Goal: Check status: Check status

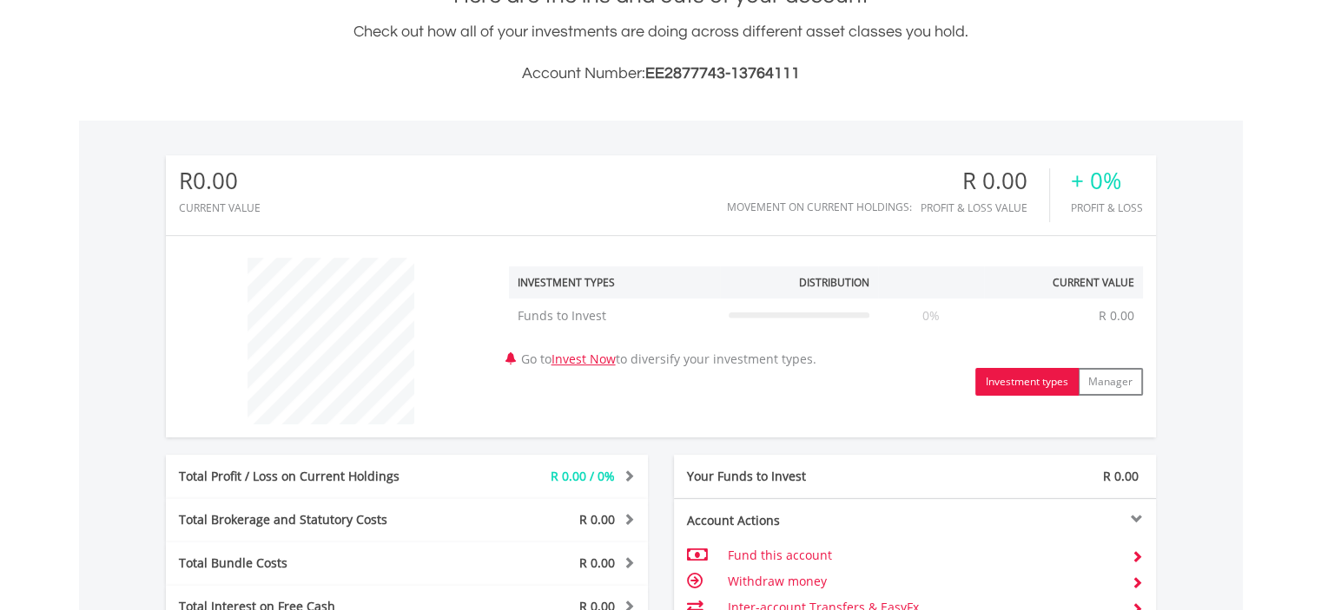
scroll to position [69, 0]
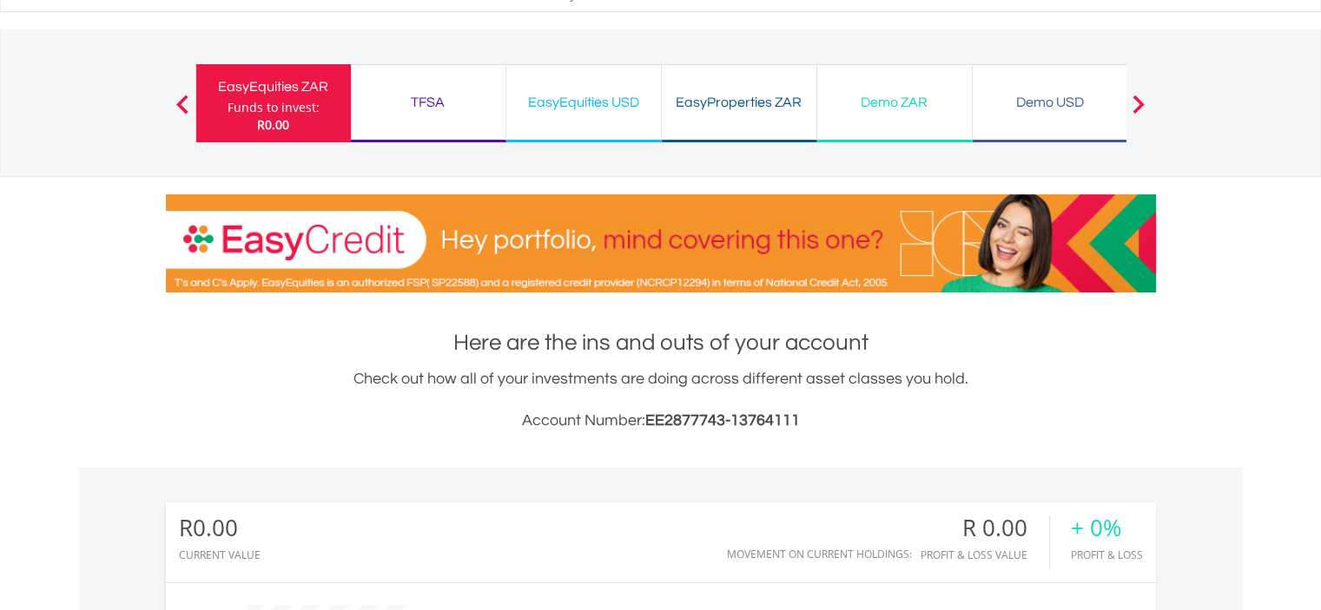
click at [925, 92] on div "Demo ZAR" at bounding box center [895, 102] width 134 height 24
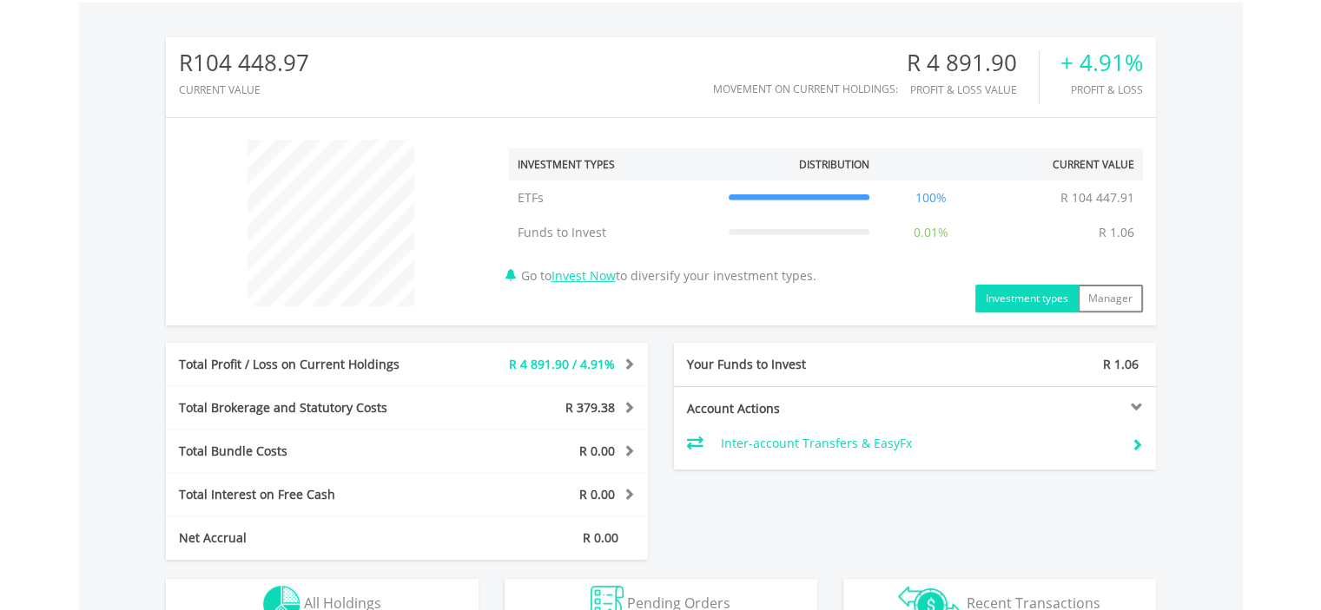
scroll to position [521, 0]
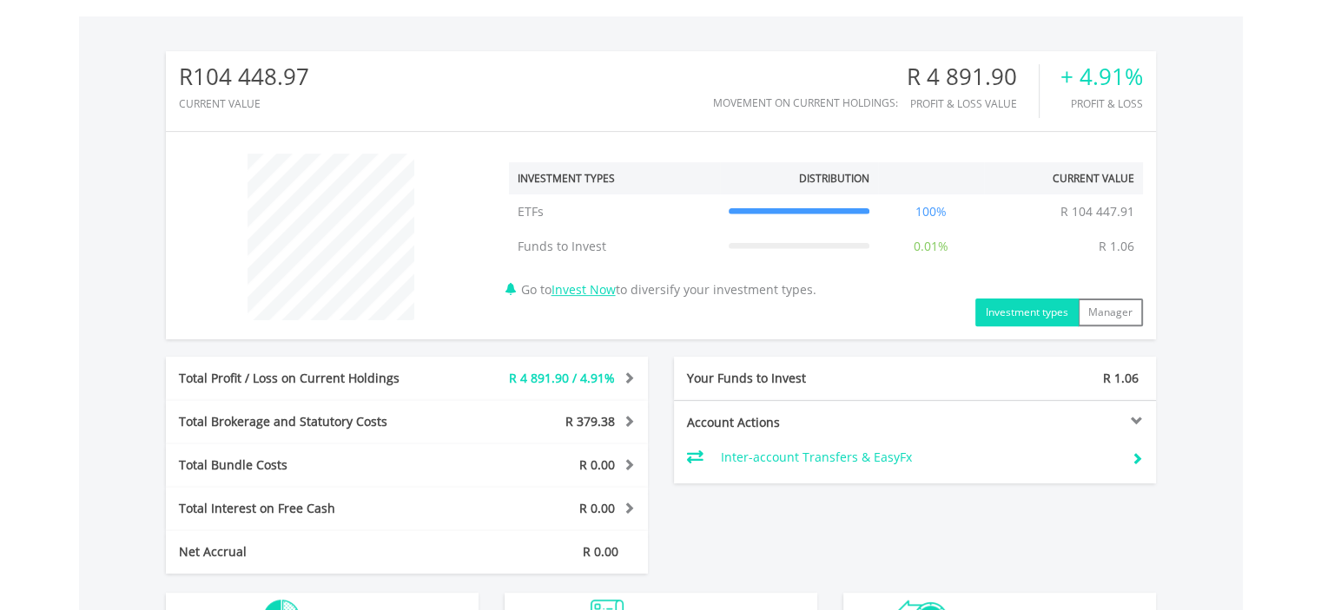
click at [409, 378] on div "Total Profit / Loss on Current Holdings" at bounding box center [306, 378] width 281 height 17
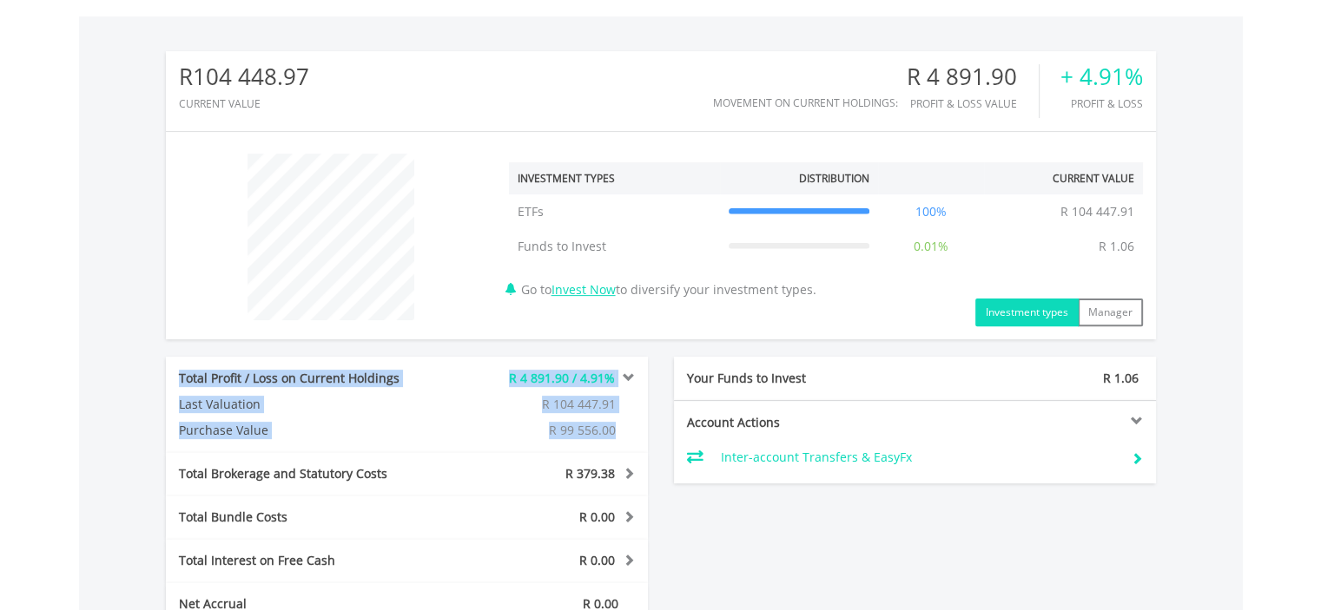
drag, startPoint x: 621, startPoint y: 430, endPoint x: 176, endPoint y: 380, distance: 447.3
click at [176, 380] on div "Total Profit / Loss on Current Holdings R 4 891.90 / 4.91% Last Valuation R 104…" at bounding box center [407, 405] width 482 height 96
copy div "Total Profit / Loss on Current Holdings R 4 891.90 / 4.91% Last Valuation R 104…"
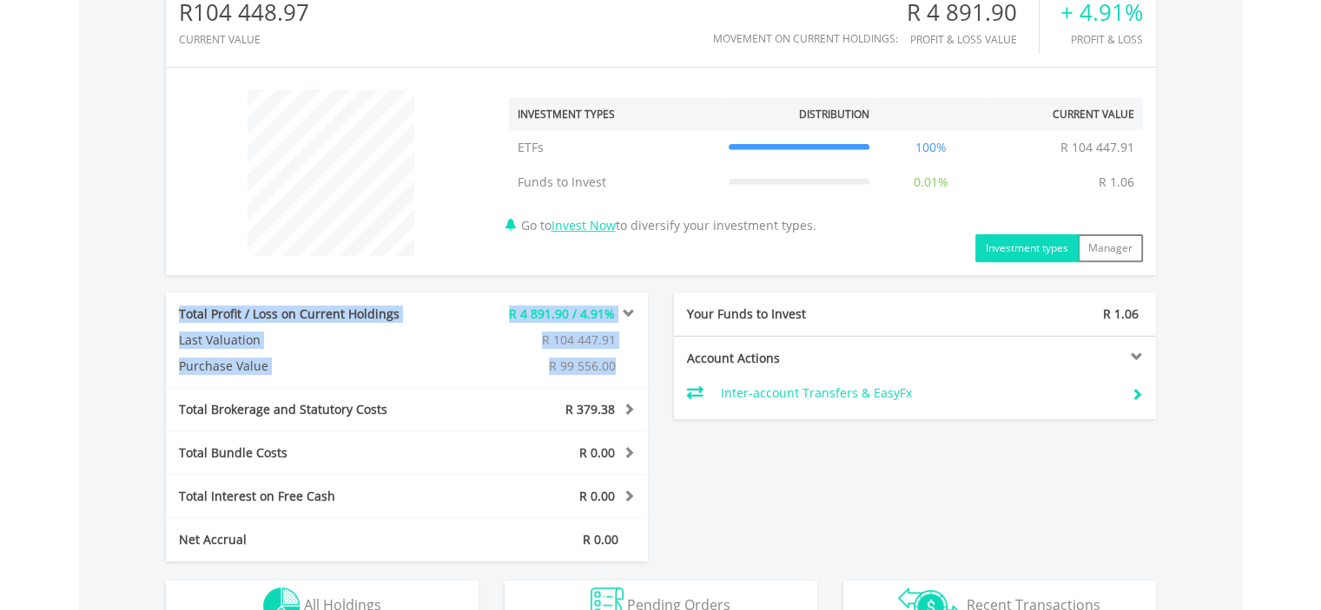
scroll to position [782, 0]
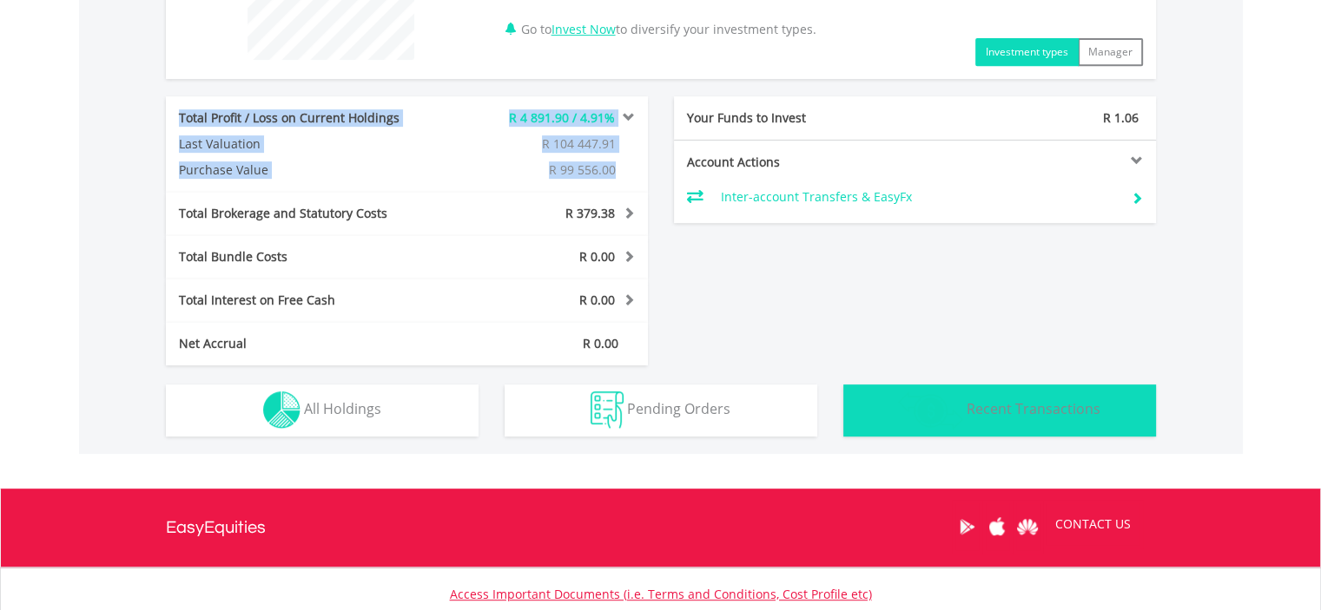
click at [996, 415] on span "Recent Transactions" at bounding box center [1033, 408] width 134 height 19
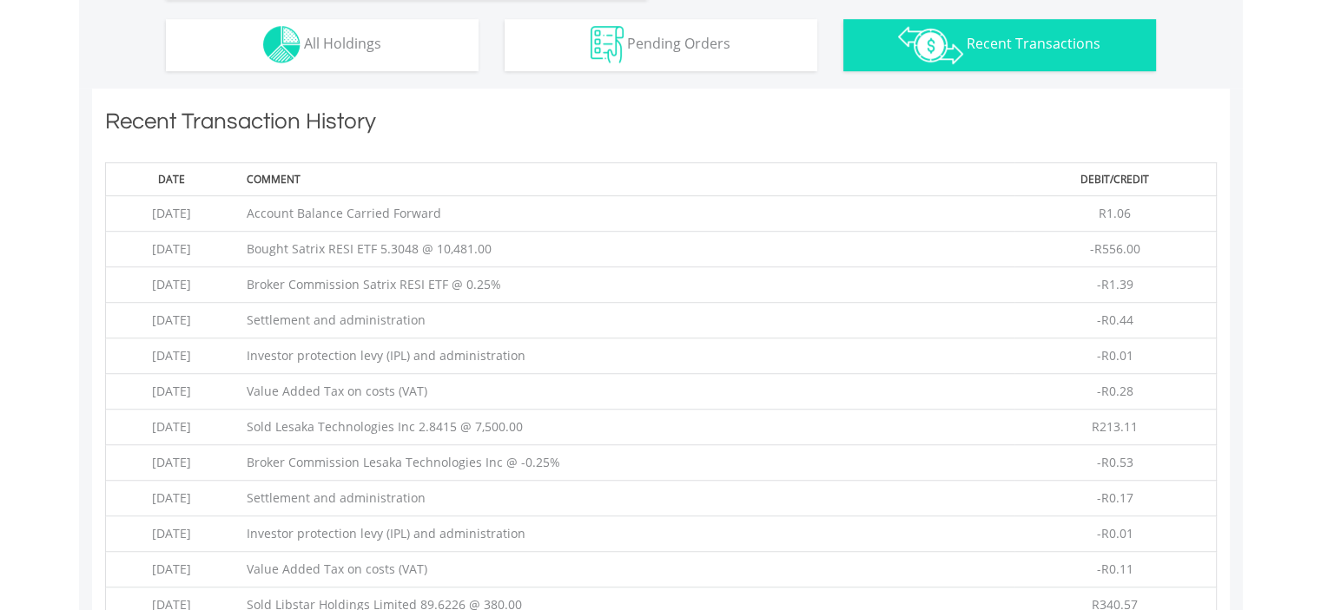
scroll to position [926, 0]
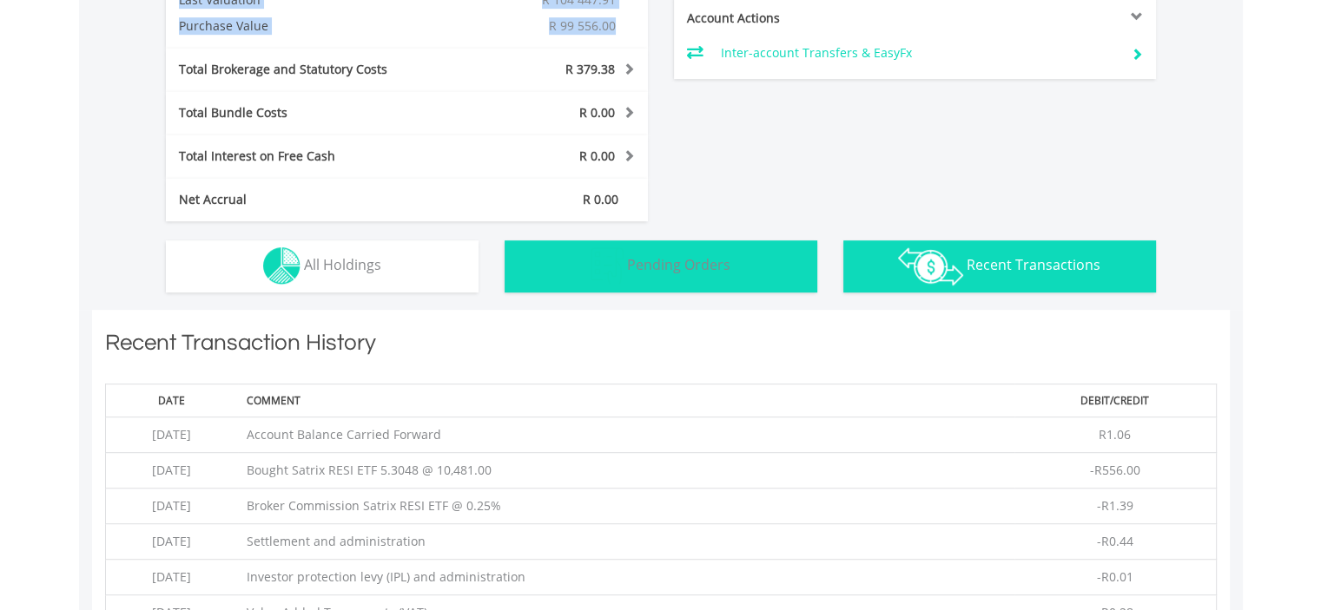
click at [602, 263] on img "button" at bounding box center [606, 265] width 33 height 37
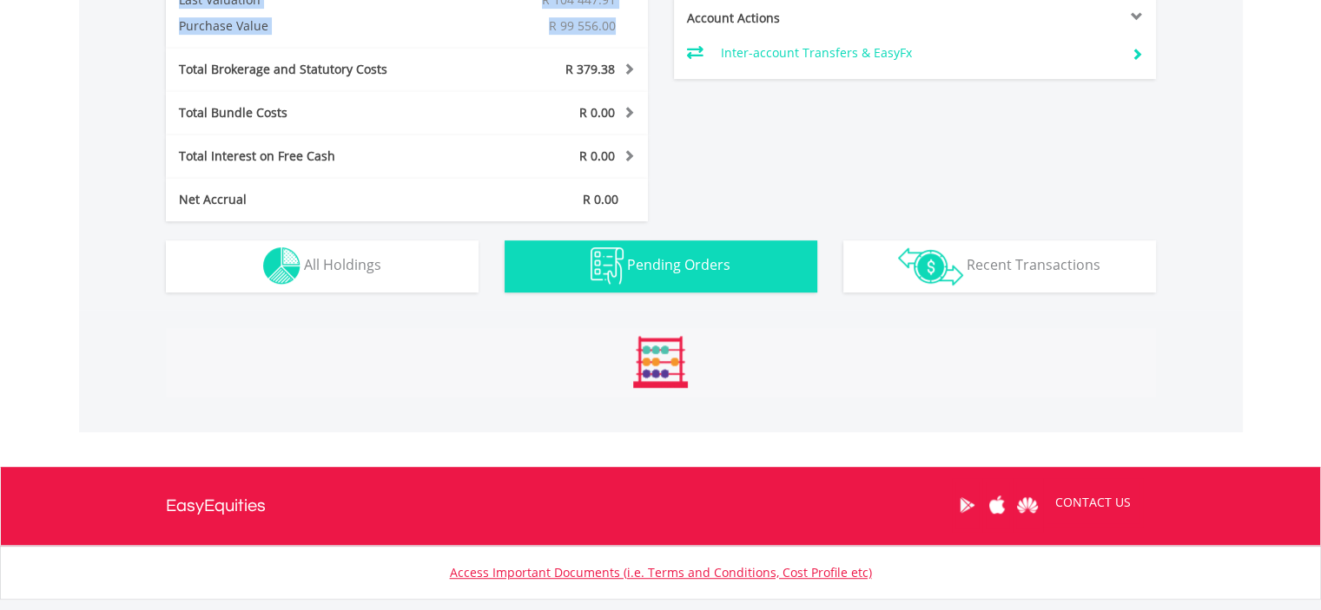
scroll to position [1005, 0]
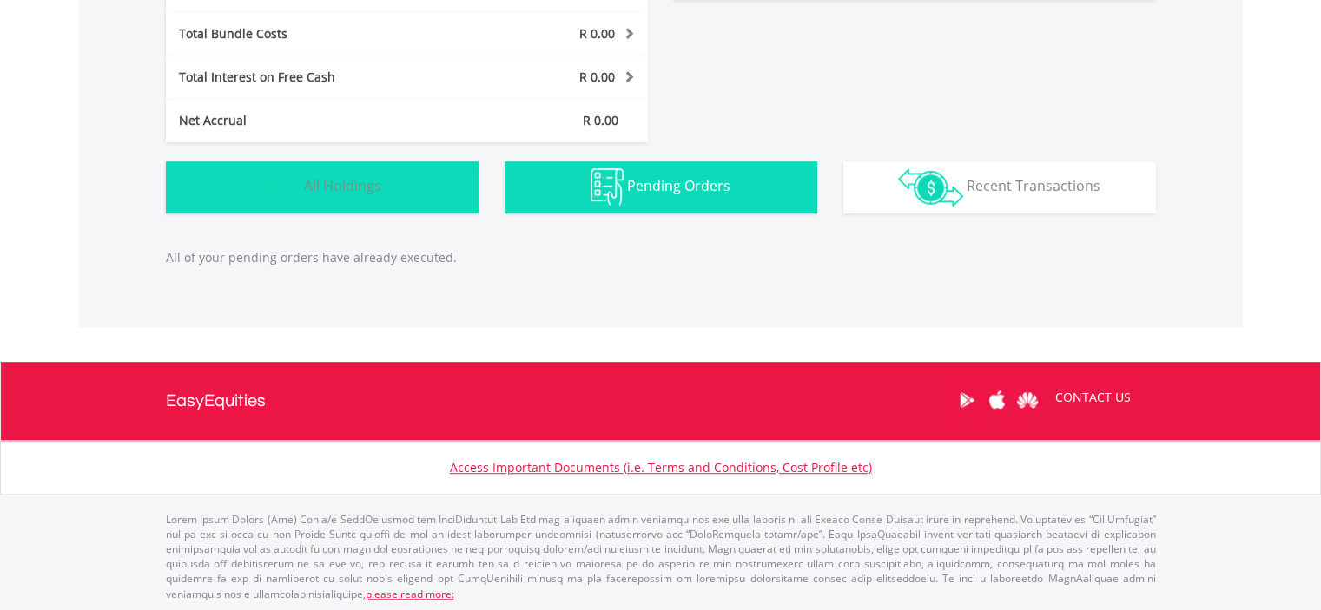
click at [384, 193] on button "Holdings All Holdings" at bounding box center [322, 188] width 313 height 52
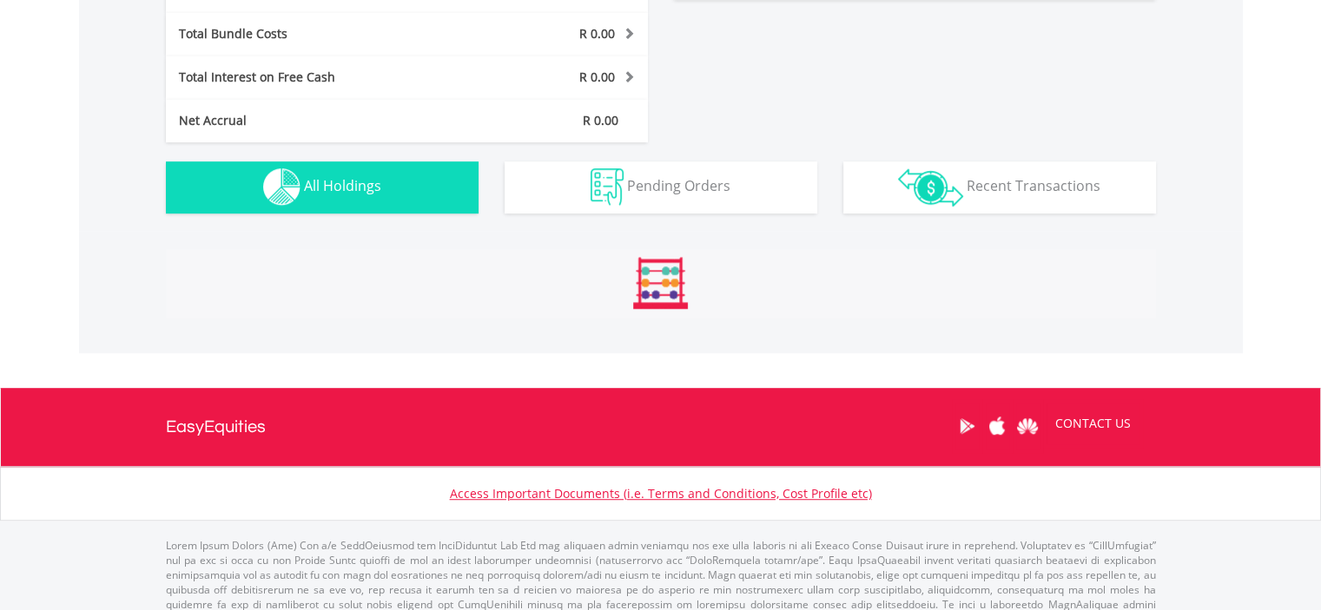
scroll to position [1153, 0]
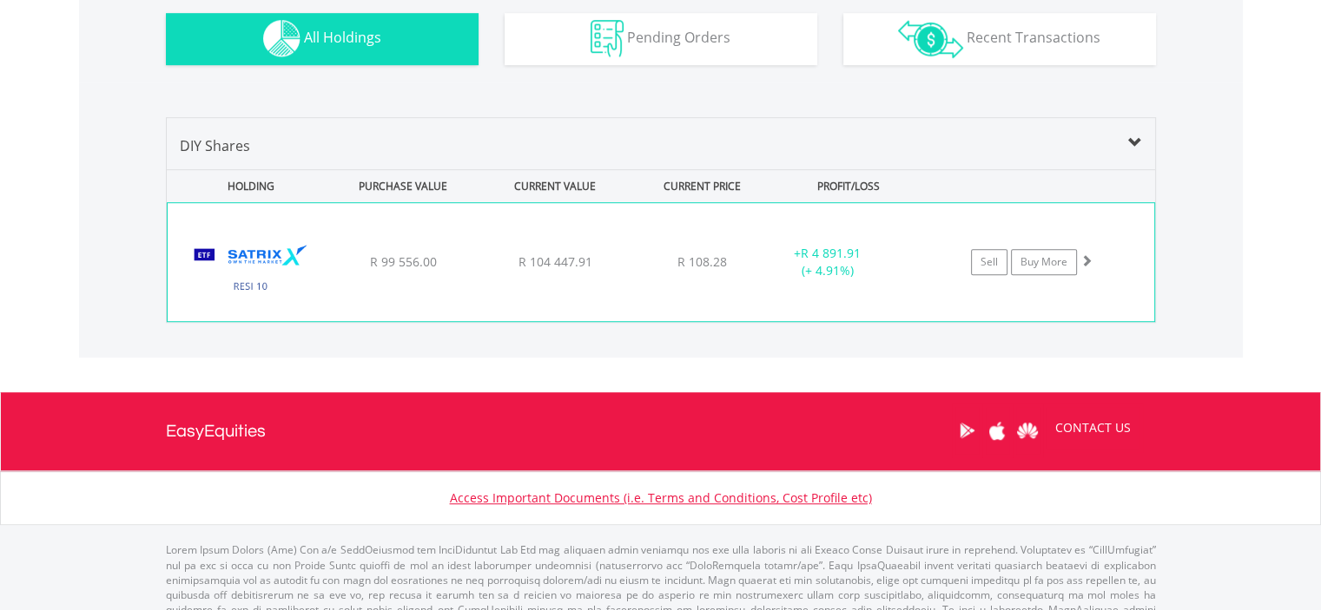
click at [267, 256] on img at bounding box center [250, 271] width 149 height 92
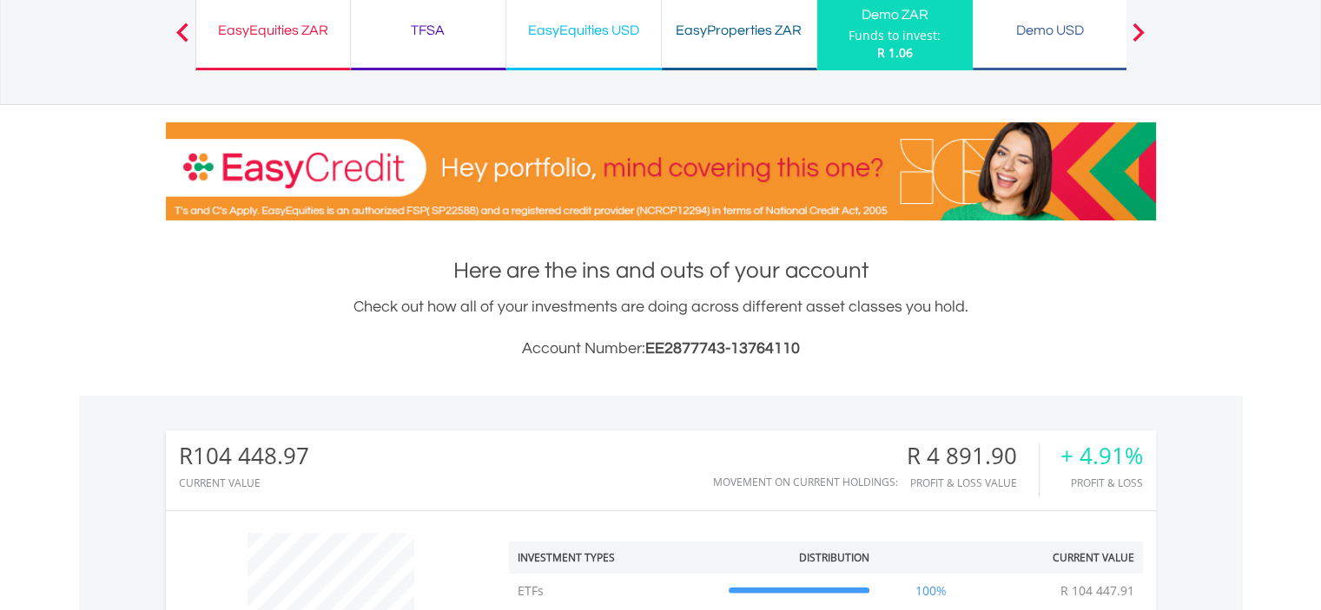
scroll to position [111, 0]
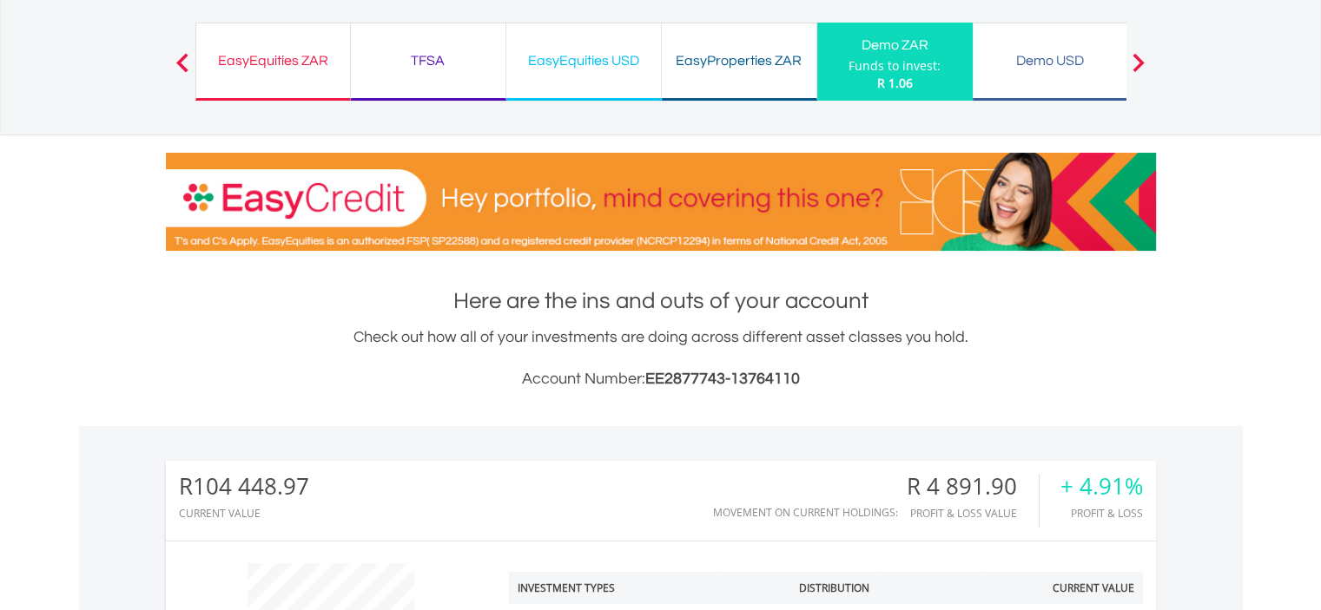
click at [1045, 71] on div "Demo USD" at bounding box center [1050, 61] width 134 height 24
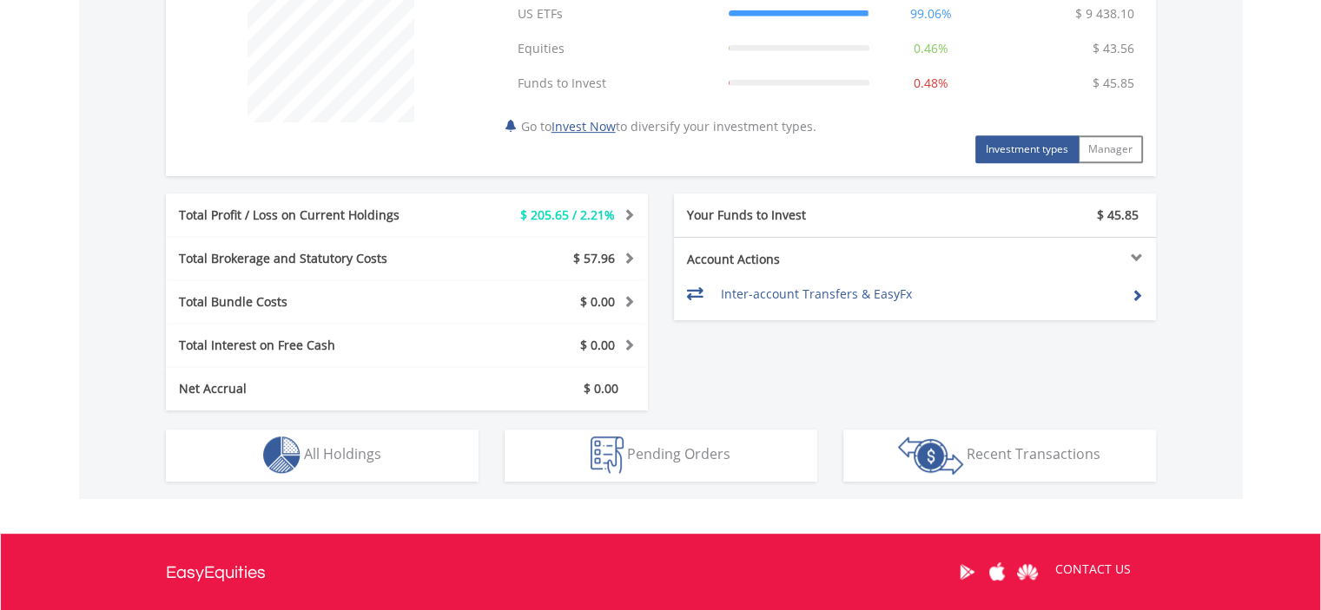
scroll to position [782, 0]
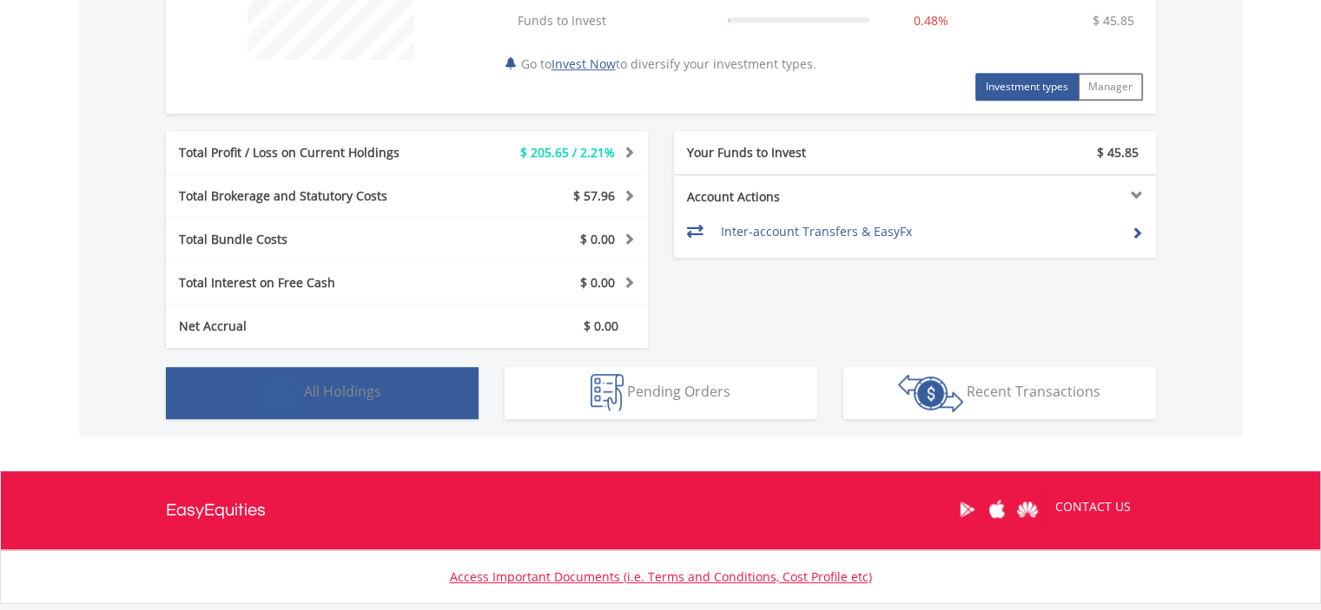
click at [413, 399] on button "Holdings All Holdings" at bounding box center [322, 393] width 313 height 52
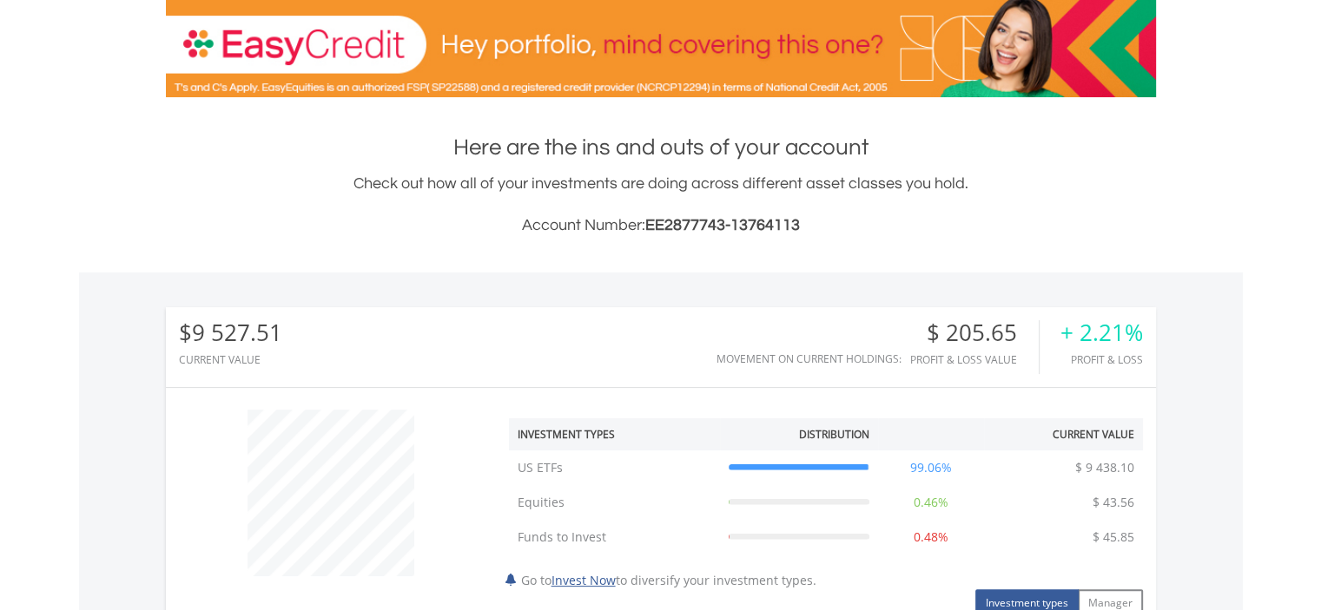
scroll to position [246, 0]
